Goal: Task Accomplishment & Management: Manage account settings

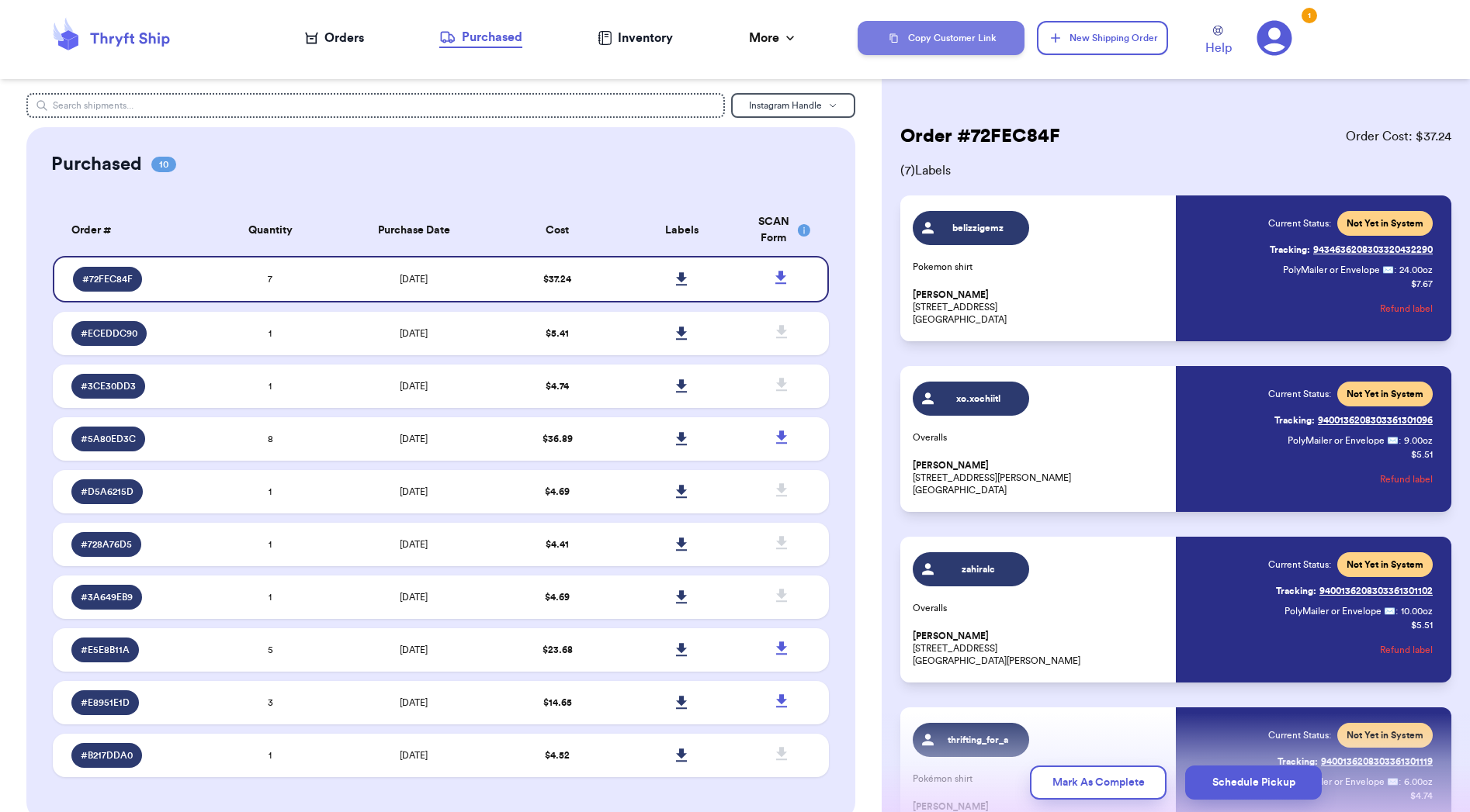
scroll to position [2, 0]
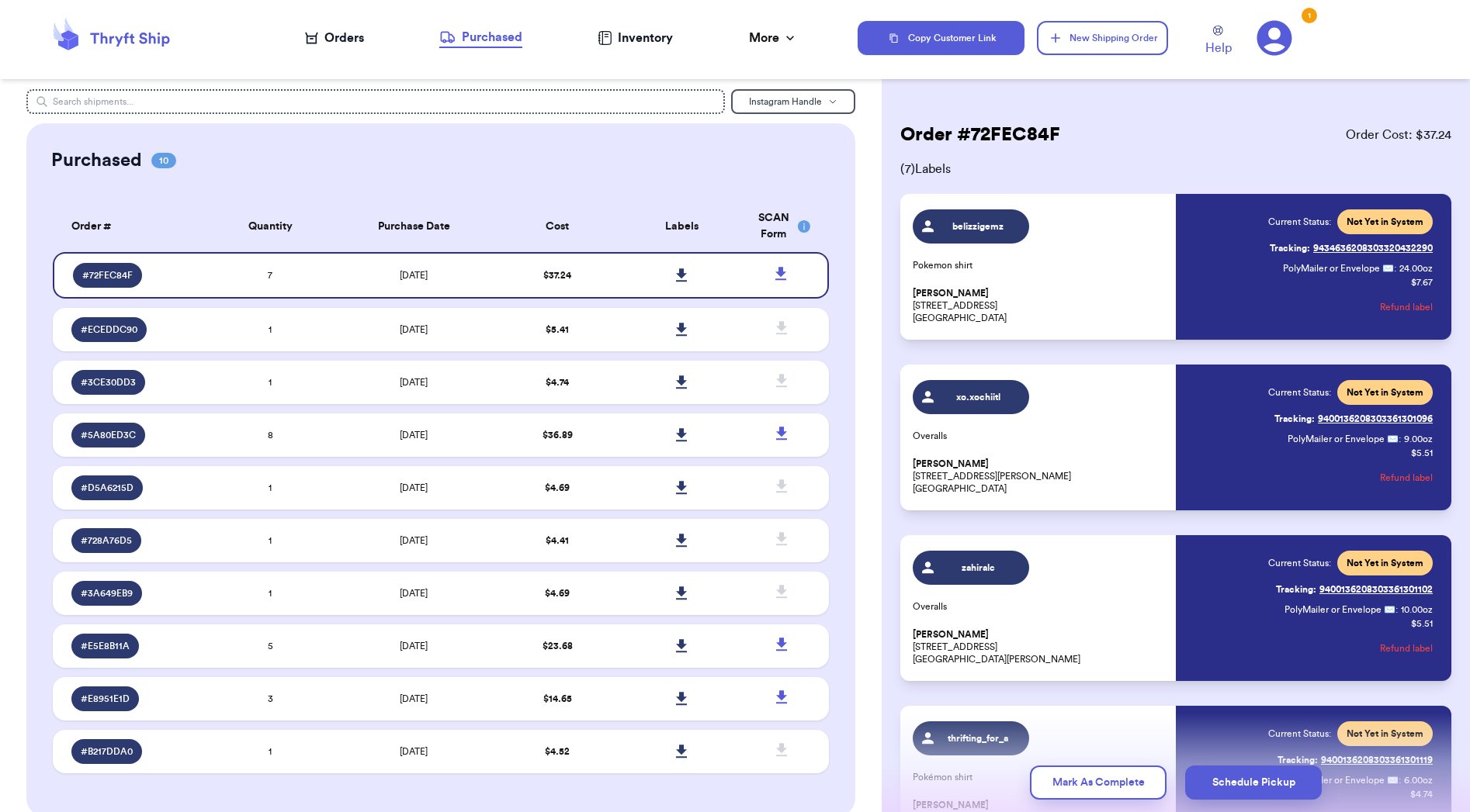
click at [101, 32] on icon at bounding box center [111, 37] width 125 height 42
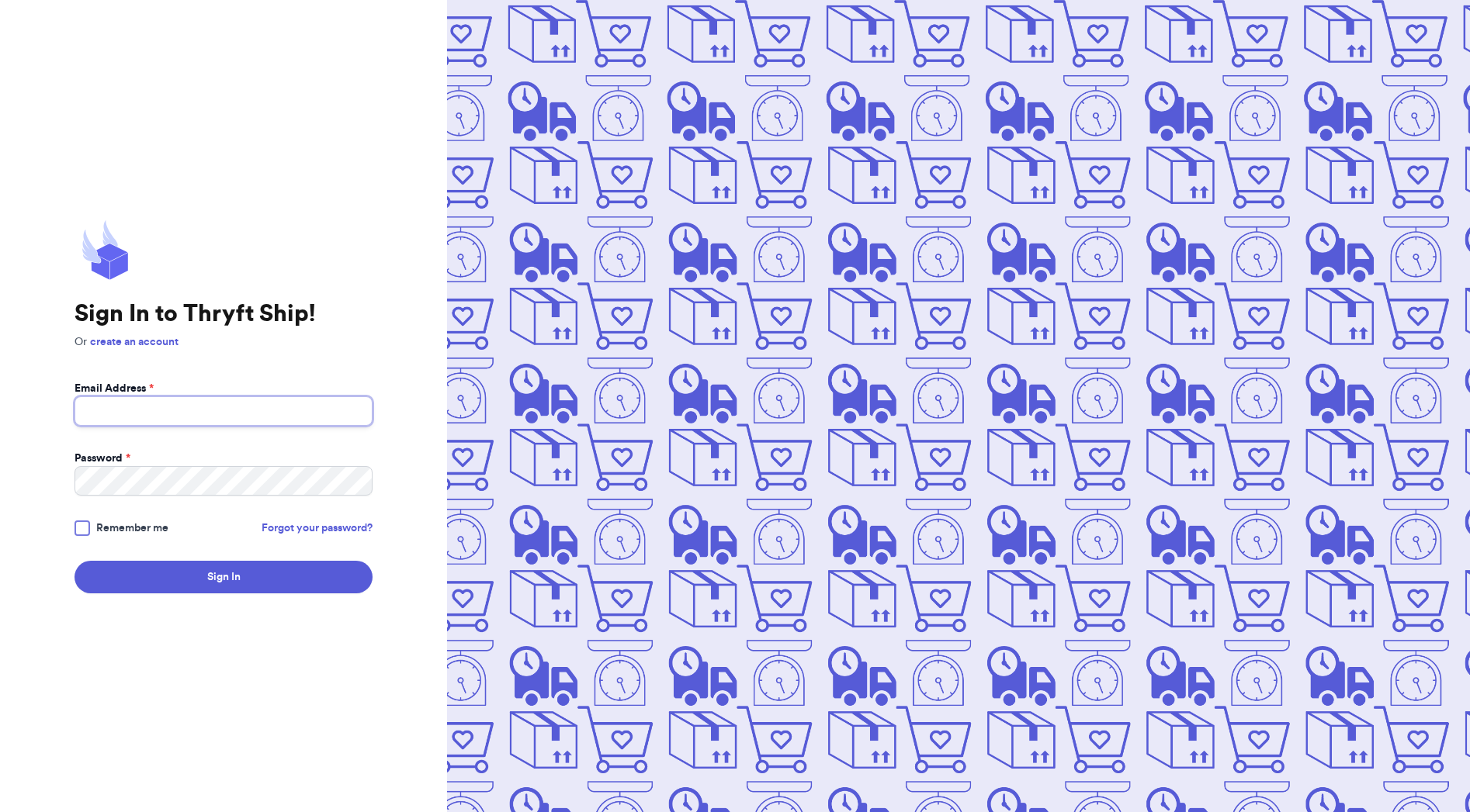
type input "[EMAIL_ADDRESS][DOMAIN_NAME]"
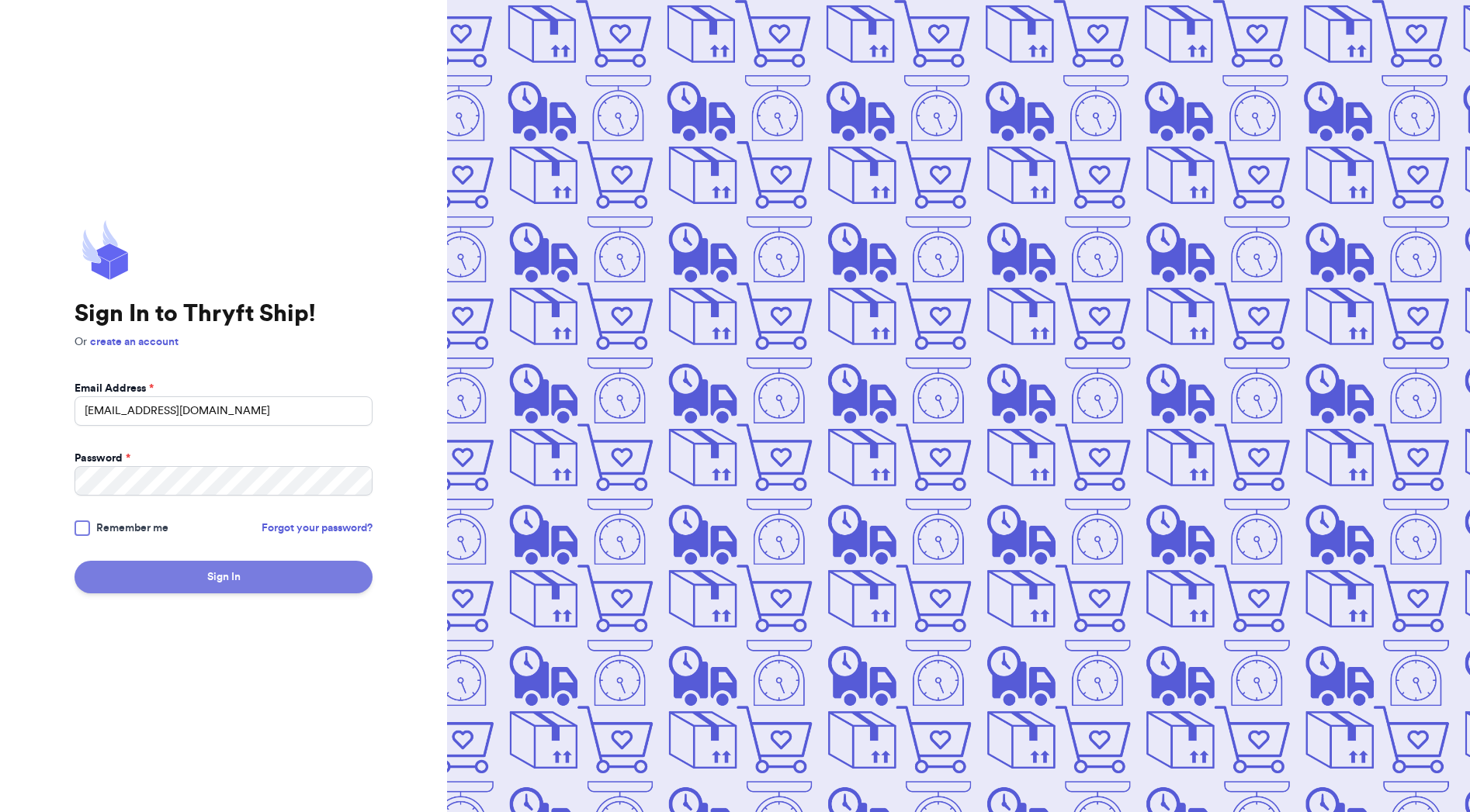
click at [198, 571] on button "Sign In" at bounding box center [223, 577] width 298 height 33
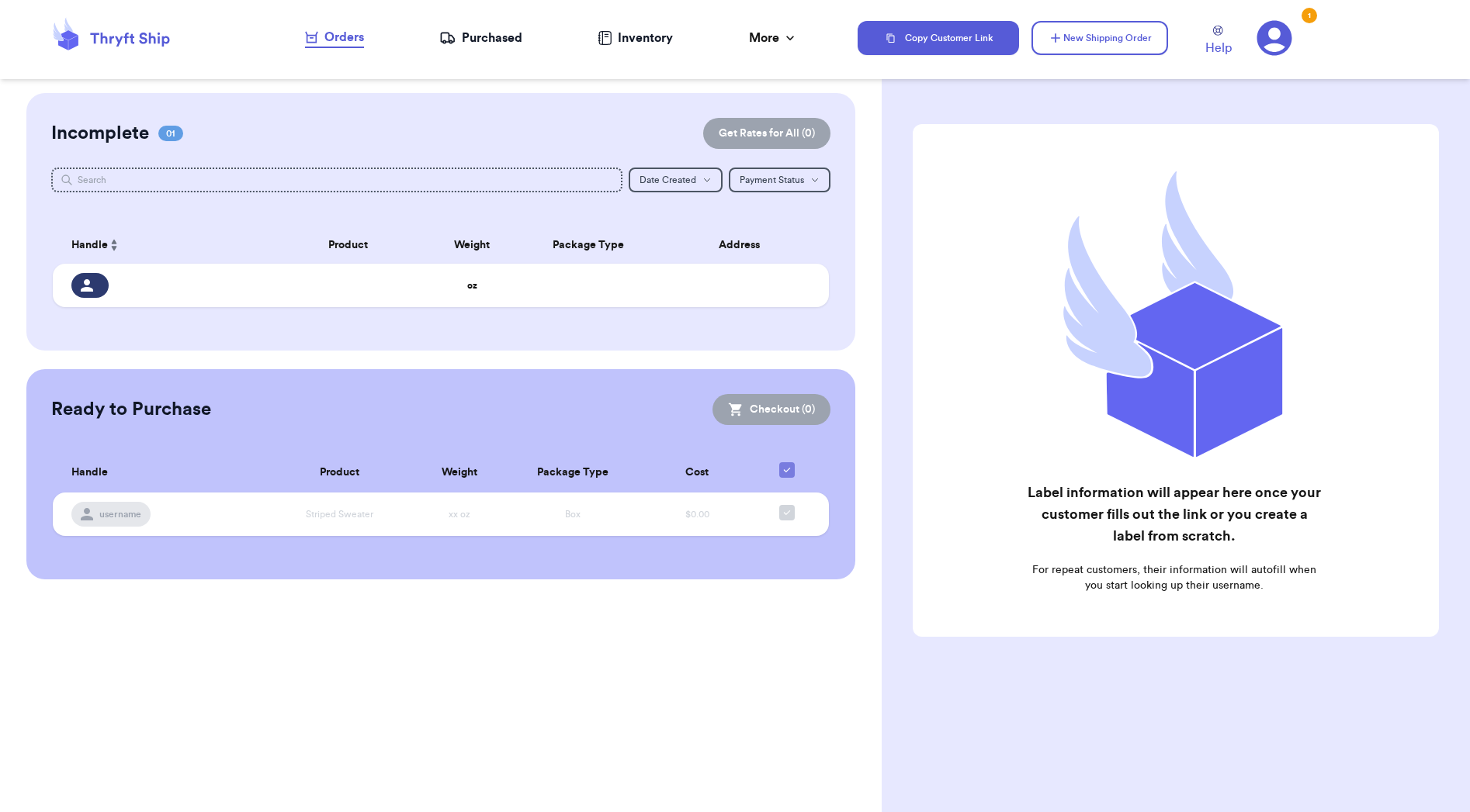
click at [500, 44] on div "Purchased" at bounding box center [481, 37] width 83 height 19
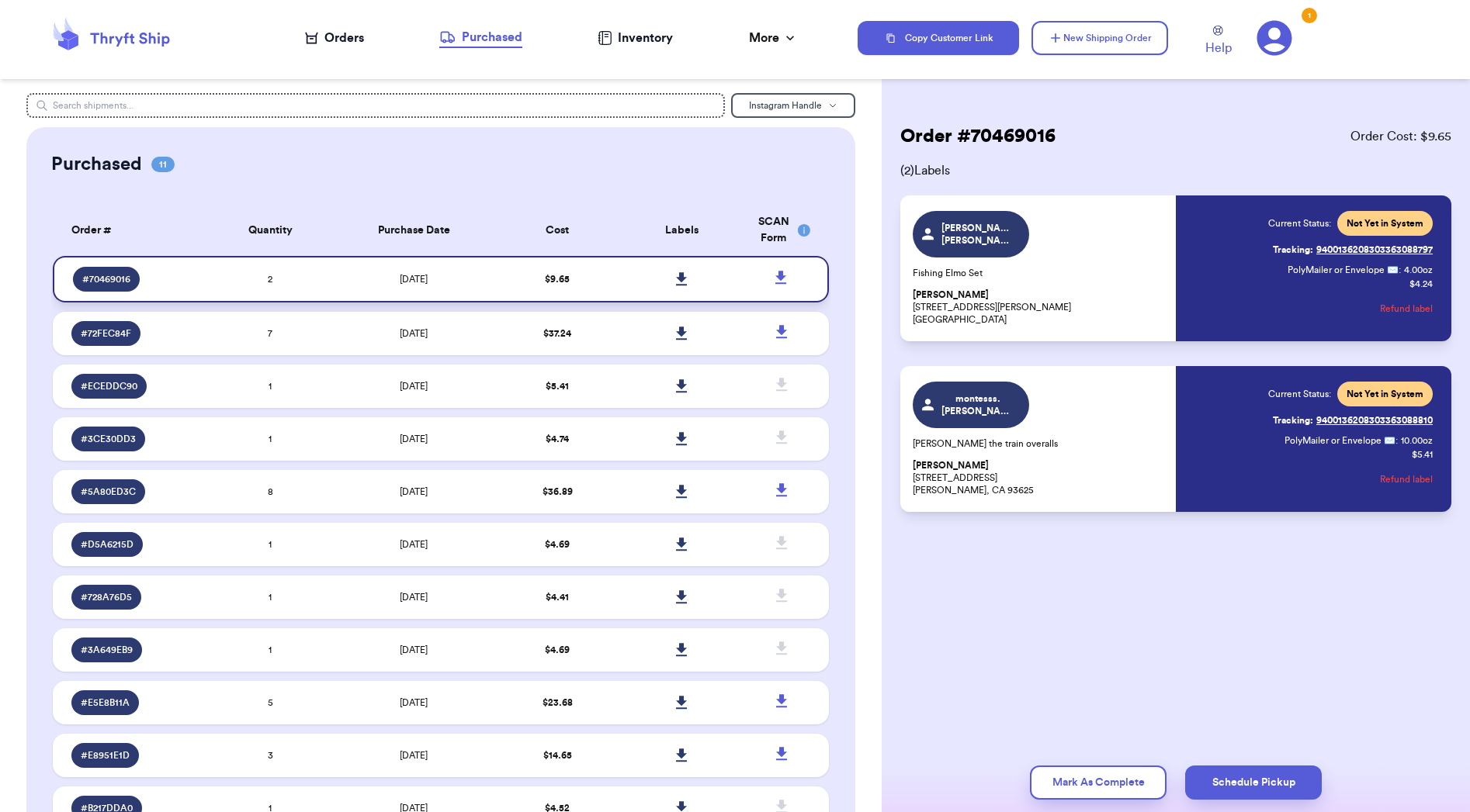
click at [685, 286] on icon at bounding box center [682, 279] width 12 height 14
